Goal: Task Accomplishment & Management: Use online tool/utility

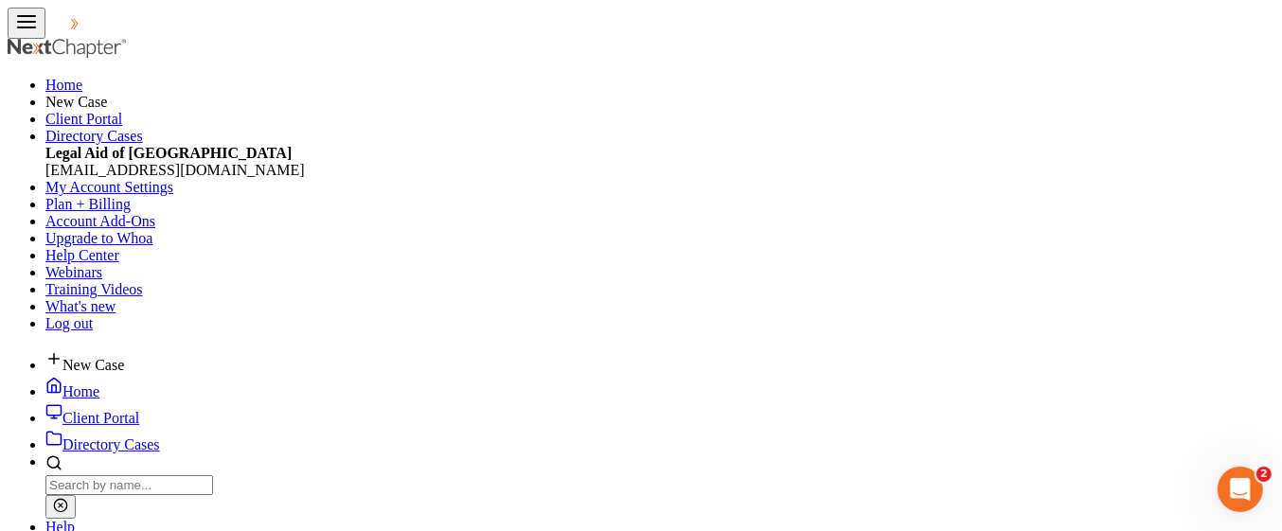
scroll to position [336, 516]
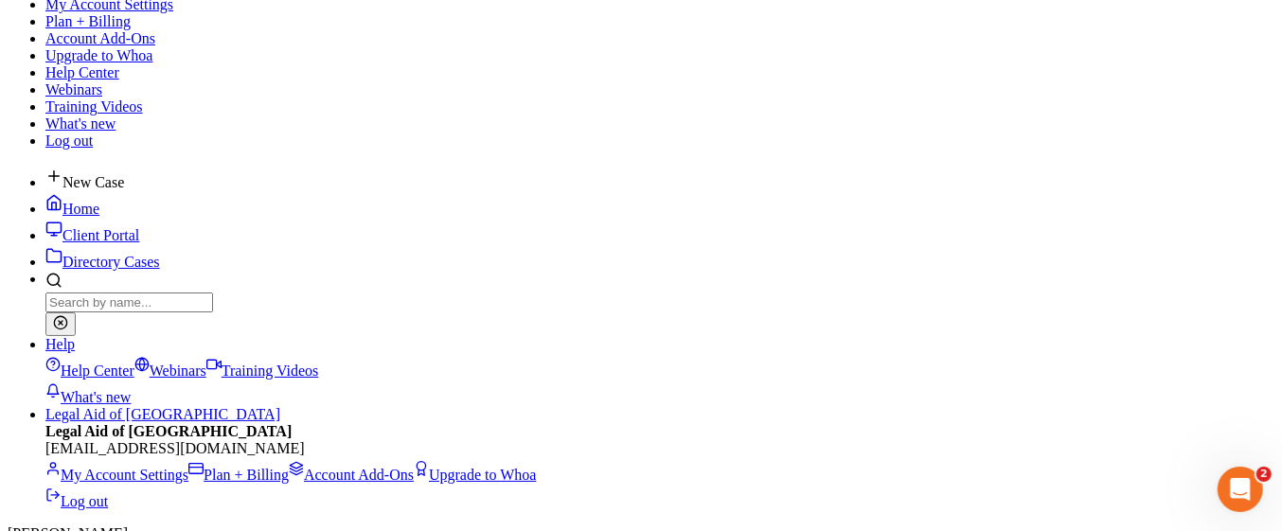
scroll to position [192, 0]
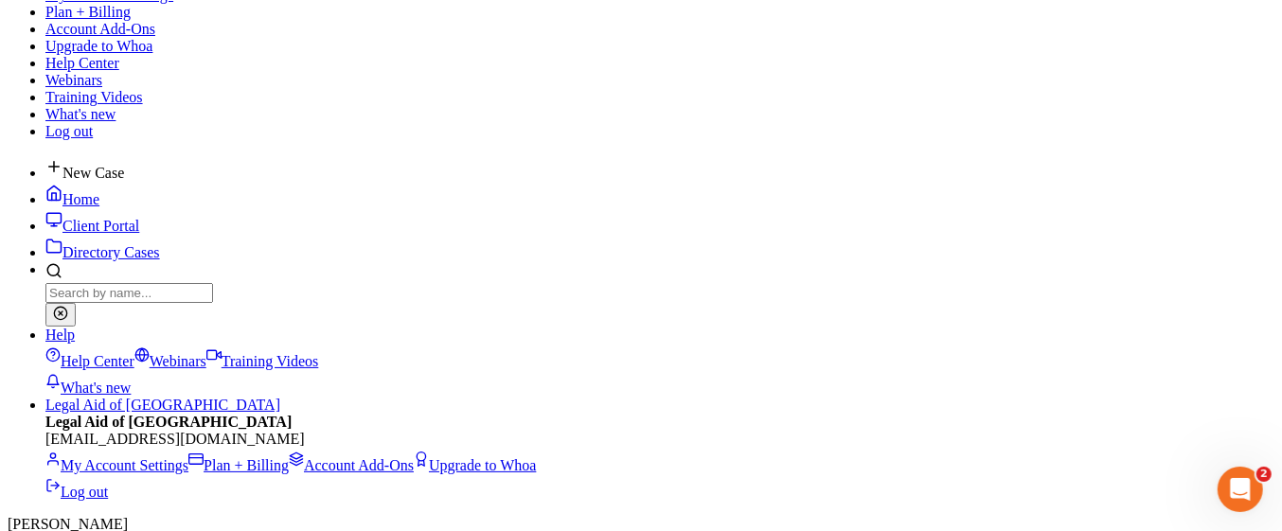
select select "0"
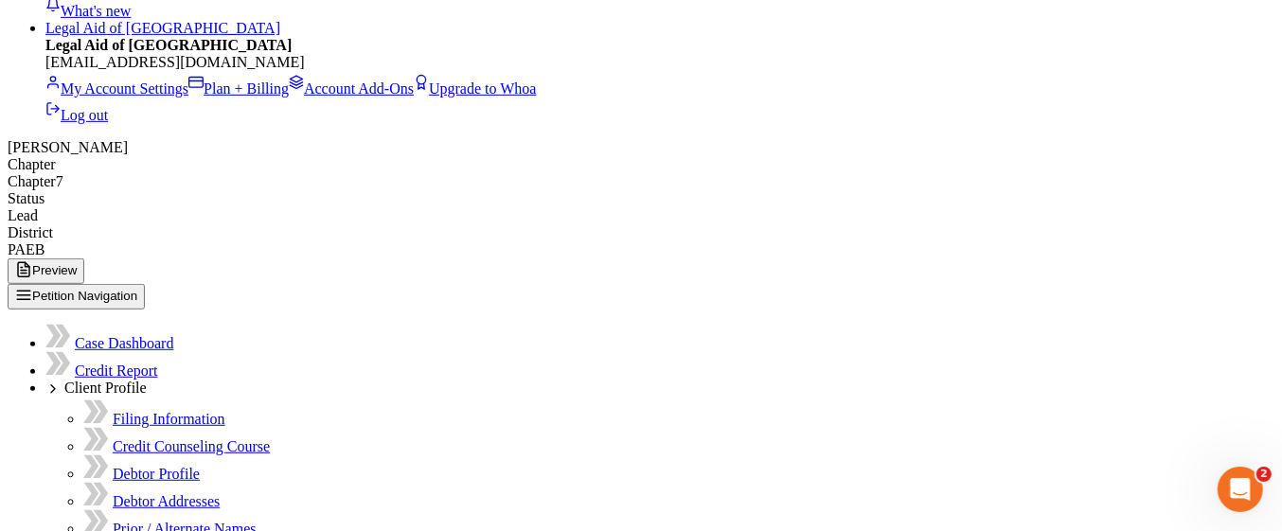
scroll to position [636, 0]
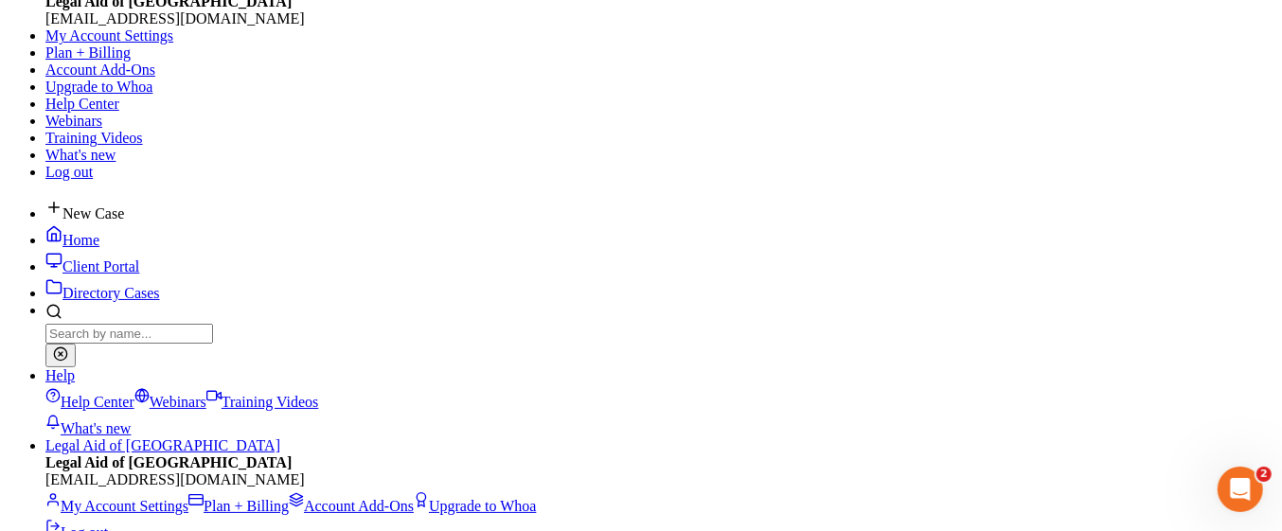
scroll to position [0, 0]
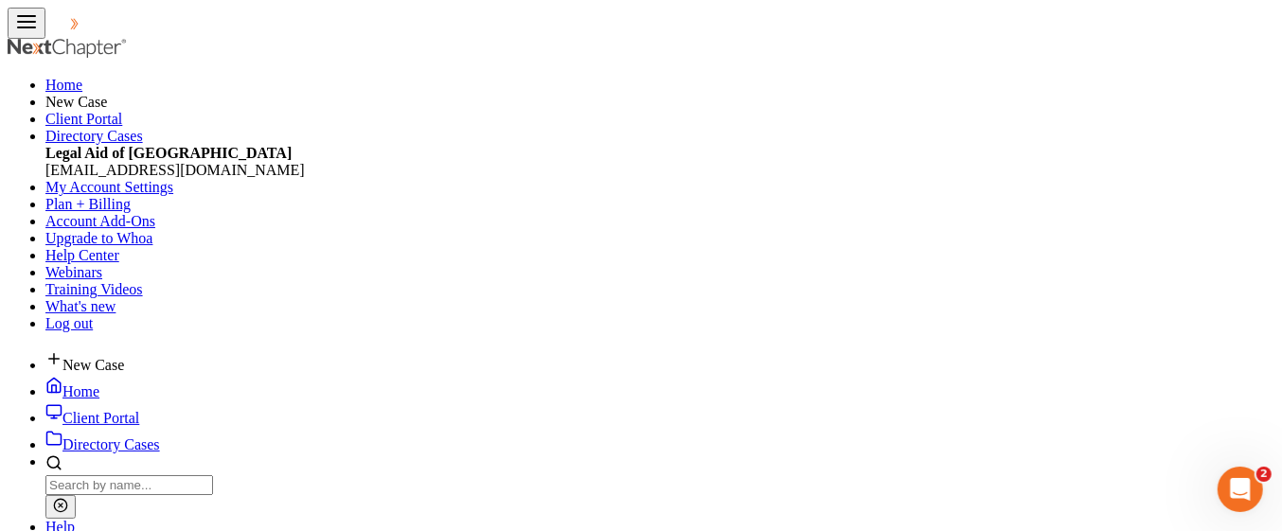
click at [99, 383] on link "Home" at bounding box center [72, 391] width 54 height 16
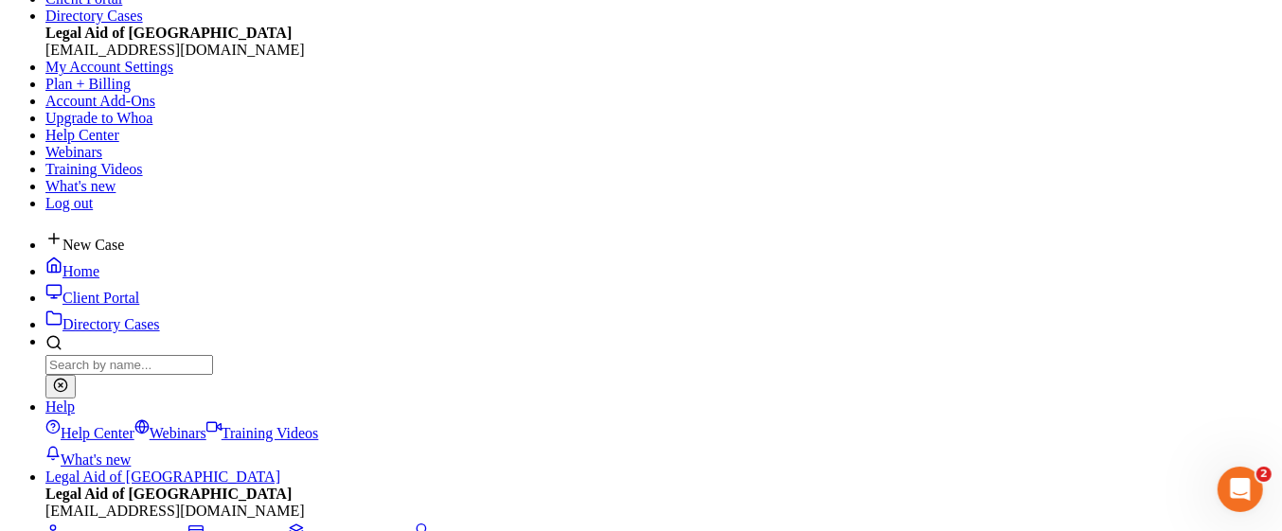
scroll to position [121, 0]
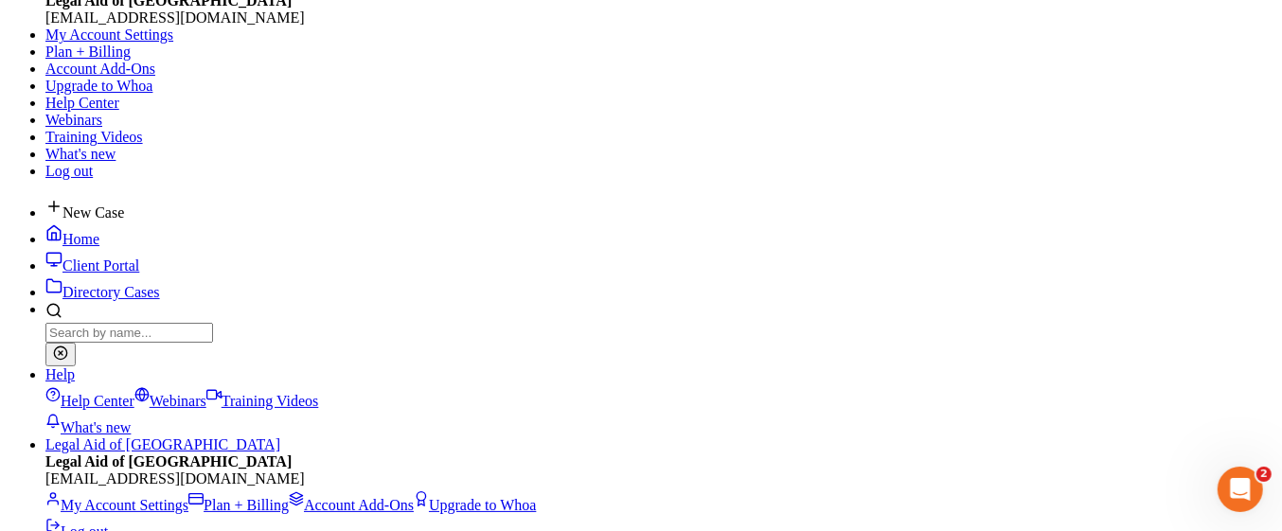
scroll to position [158, 0]
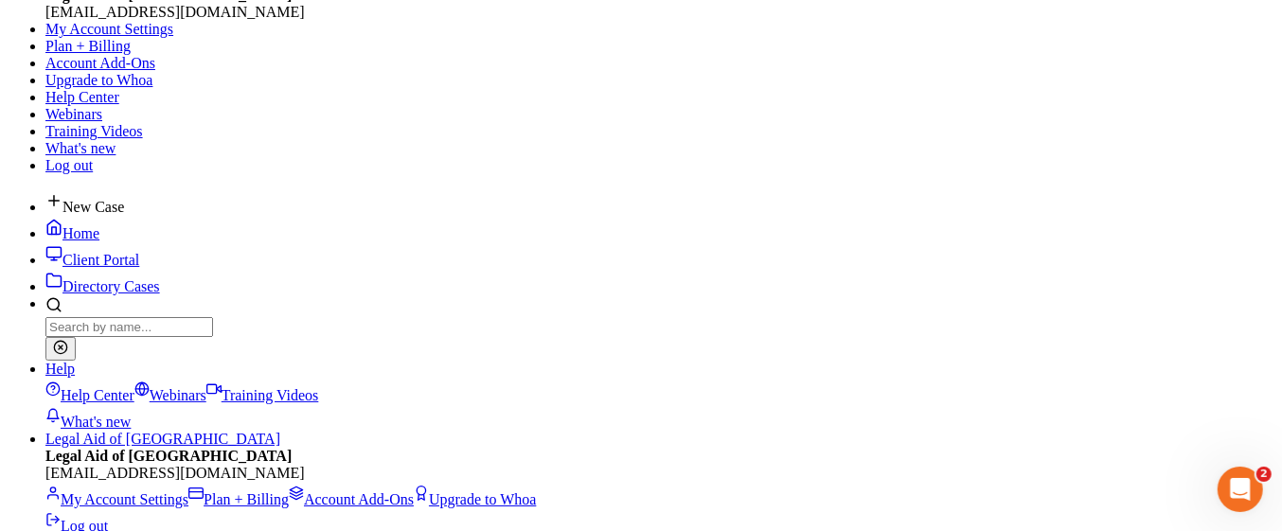
select select "24"
select select "0"
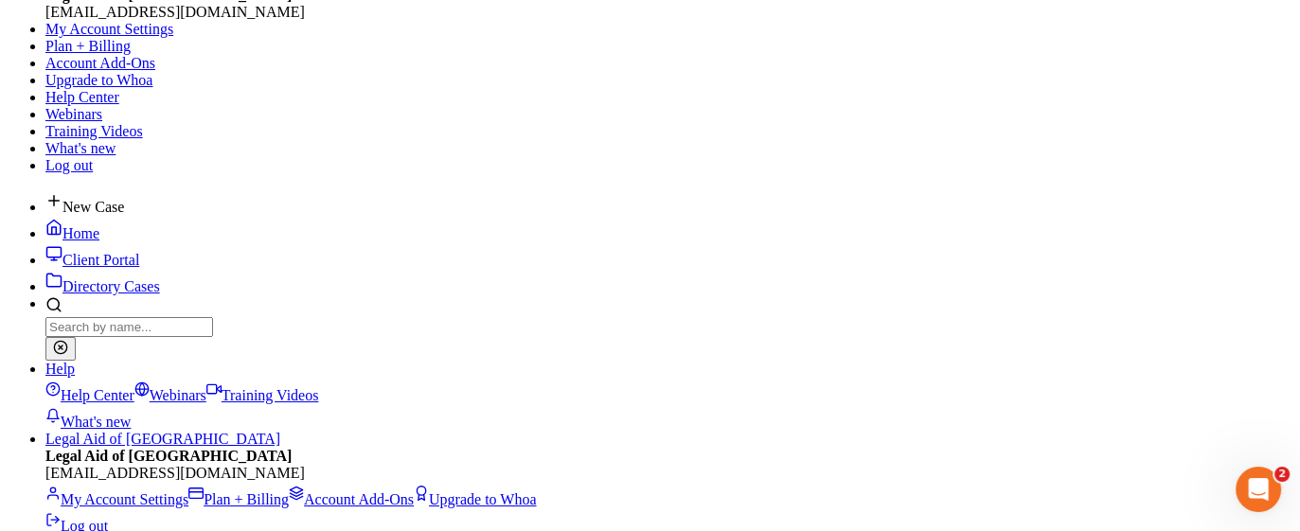
type input "1,688.60"
